Goal: Information Seeking & Learning: Learn about a topic

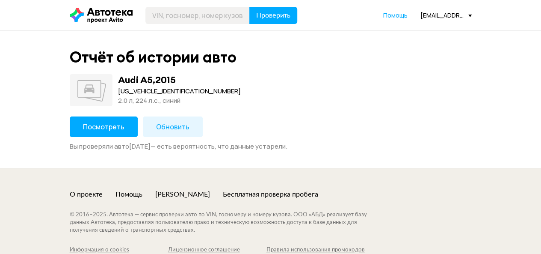
click at [109, 130] on span "Посмотреть" at bounding box center [103, 126] width 41 height 9
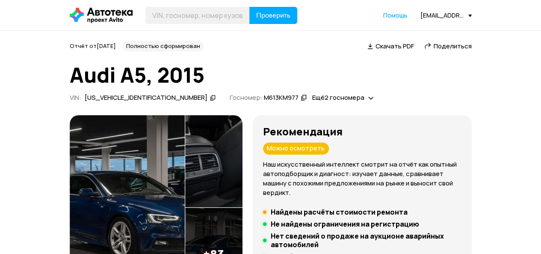
click at [450, 44] on span "Поделиться" at bounding box center [453, 45] width 38 height 9
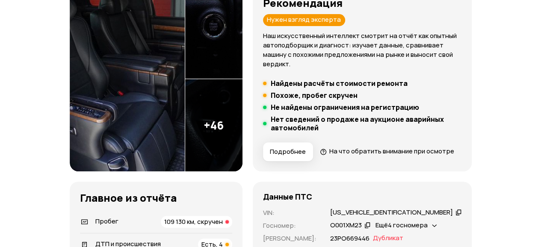
scroll to position [214, 0]
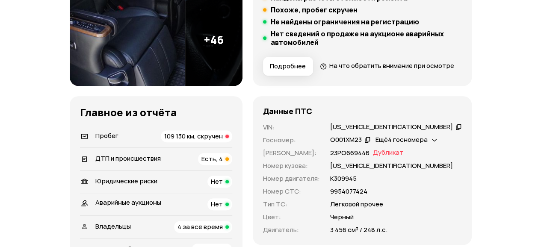
click at [175, 142] on div "Пробег 109 130 км, скручен" at bounding box center [156, 136] width 152 height 12
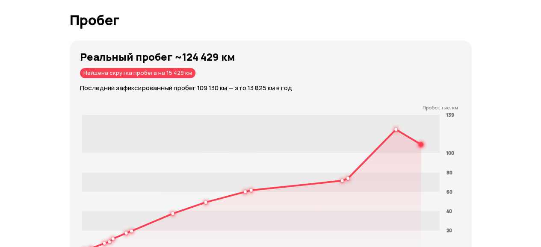
scroll to position [1554, 0]
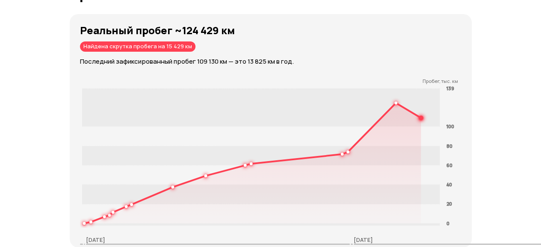
drag, startPoint x: 80, startPoint y: 57, endPoint x: 119, endPoint y: 57, distance: 38.9
click at [119, 52] on div "Найдена скрутка пробега на 15 429 км" at bounding box center [137, 46] width 115 height 10
click at [154, 52] on div "Найдена скрутка пробега на 15 429 км" at bounding box center [137, 46] width 115 height 10
drag, startPoint x: 186, startPoint y: 61, endPoint x: 146, endPoint y: 62, distance: 39.4
click at [148, 52] on div "Найдена скрутка пробега на 15 429 км" at bounding box center [137, 46] width 115 height 10
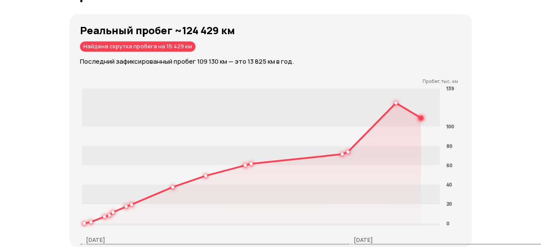
drag, startPoint x: 145, startPoint y: 61, endPoint x: 115, endPoint y: 94, distance: 44.8
click at [115, 84] on p "Пробег, тыс. км" at bounding box center [269, 81] width 378 height 6
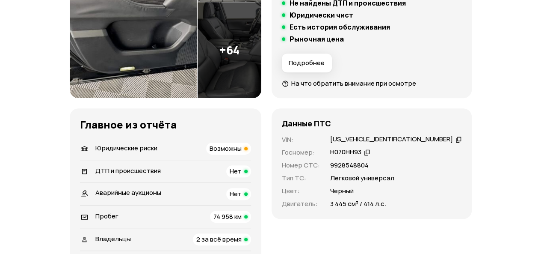
scroll to position [257, 0]
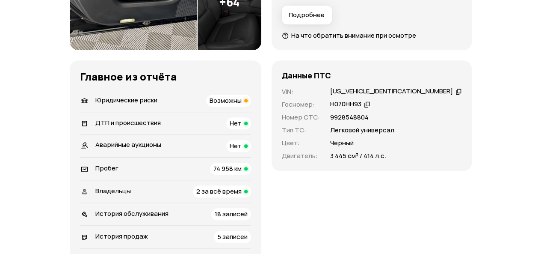
click at [225, 99] on span "Возможны" at bounding box center [226, 100] width 32 height 9
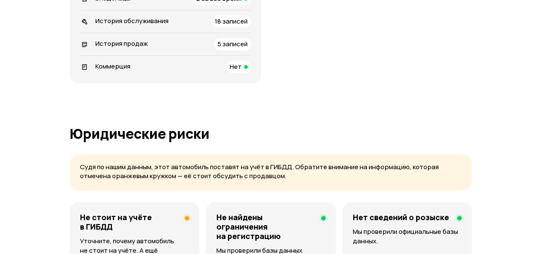
scroll to position [403, 0]
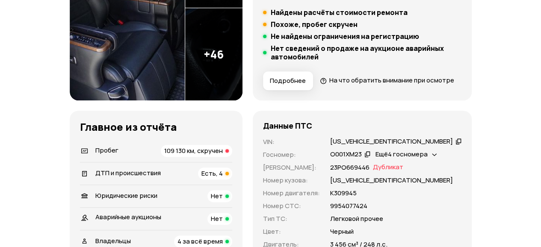
scroll to position [214, 0]
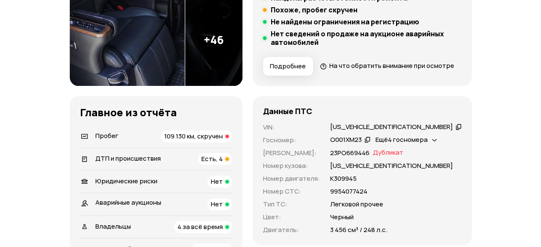
click at [176, 165] on div "ДТП и происшествия Есть, 4" at bounding box center [156, 159] width 152 height 12
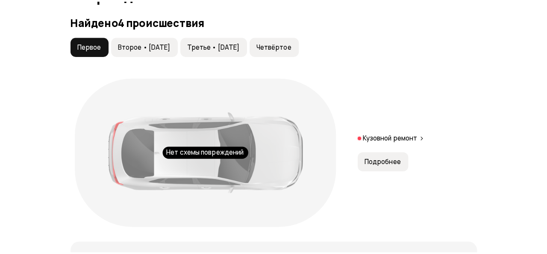
scroll to position [966, 0]
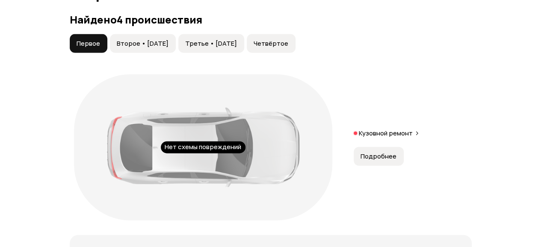
click at [385, 161] on span "Подробнее" at bounding box center [379, 156] width 36 height 9
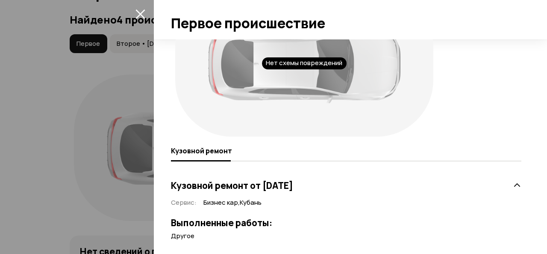
scroll to position [74, 0]
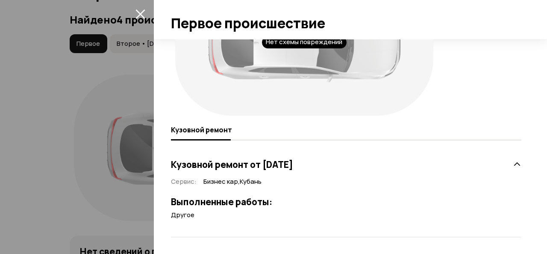
drag, startPoint x: 183, startPoint y: 219, endPoint x: 188, endPoint y: 217, distance: 5.0
click at [183, 219] on span "Другое" at bounding box center [183, 214] width 24 height 9
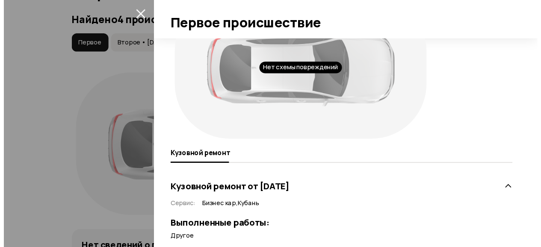
scroll to position [0, 0]
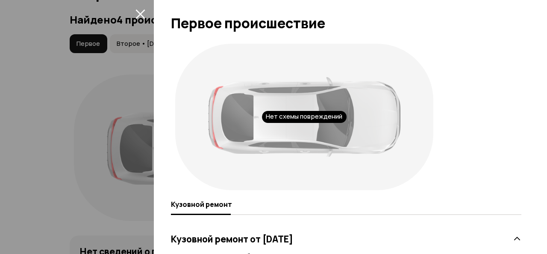
click at [140, 15] on icon "закрыть" at bounding box center [140, 13] width 9 height 9
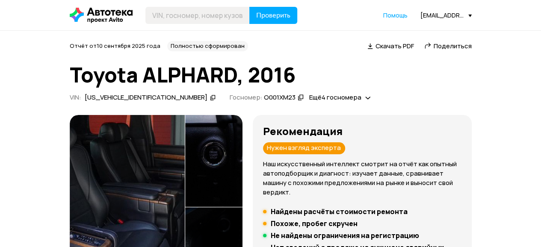
click at [455, 44] on span "Поделиться" at bounding box center [453, 45] width 38 height 9
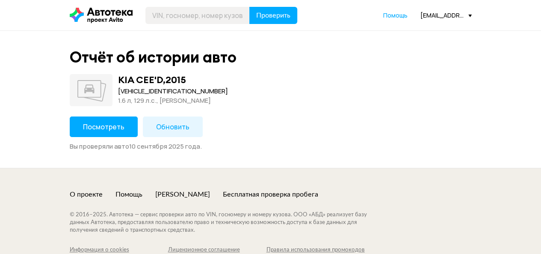
click at [107, 126] on span "Посмотреть" at bounding box center [103, 126] width 41 height 9
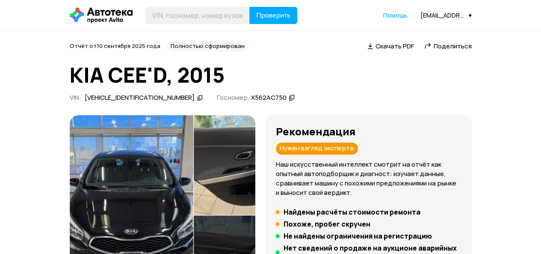
click at [449, 44] on span "Поделиться" at bounding box center [453, 45] width 38 height 9
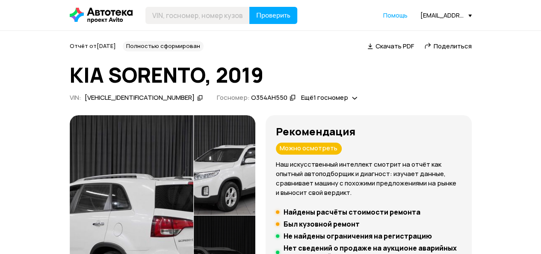
click at [456, 47] on span "Поделиться" at bounding box center [453, 45] width 38 height 9
